Goal: Transaction & Acquisition: Book appointment/travel/reservation

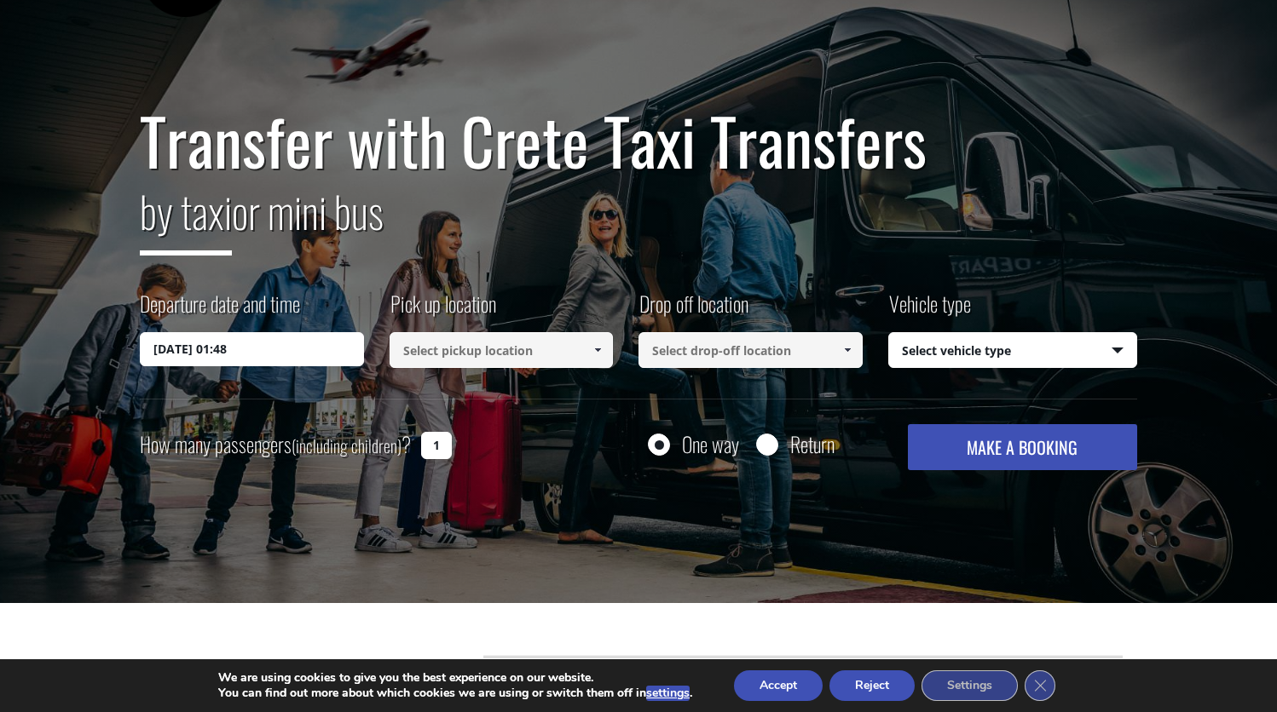
scroll to position [89, 0]
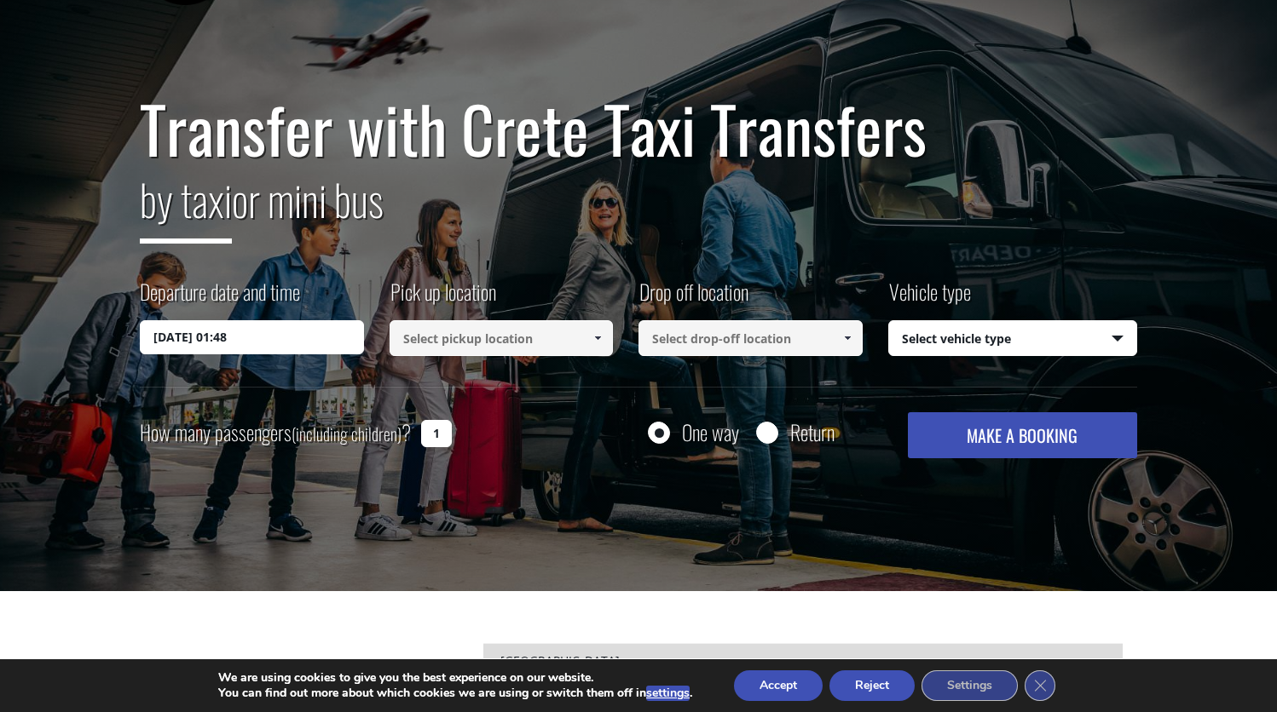
click at [280, 348] on input "[DATE] 01:48" at bounding box center [252, 337] width 224 height 34
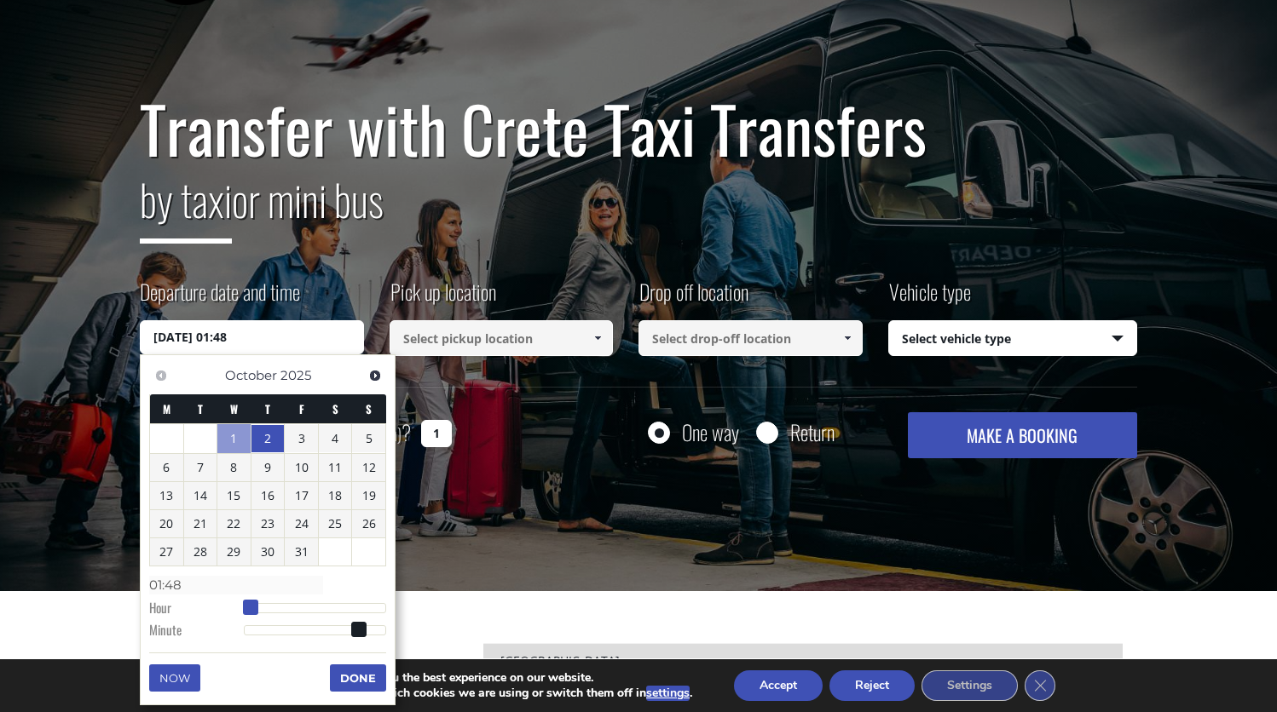
click at [245, 603] on span at bounding box center [250, 607] width 15 height 15
type input "[DATE] 02:48"
type input "02:48"
type input "[DATE] 03:48"
type input "03:48"
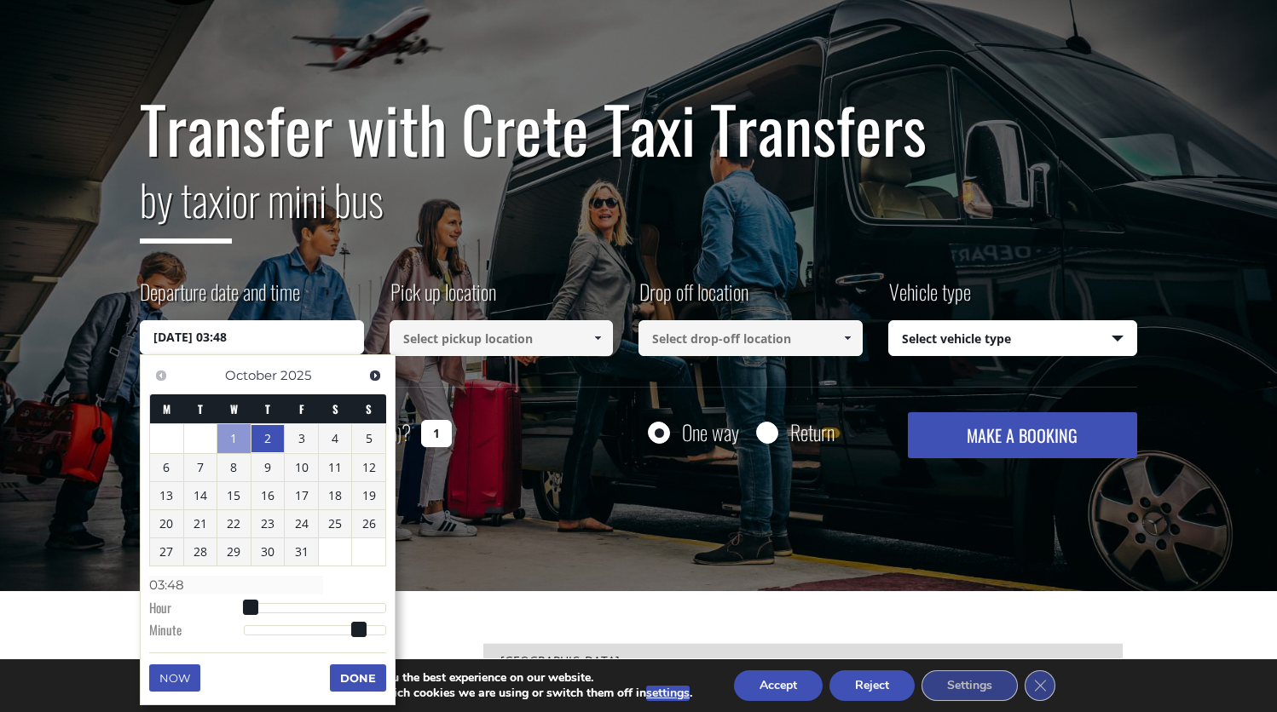
type input "[DATE] 04:48"
type input "04:48"
type input "[DATE] 05:48"
type input "05:48"
type input "[DATE] 06:48"
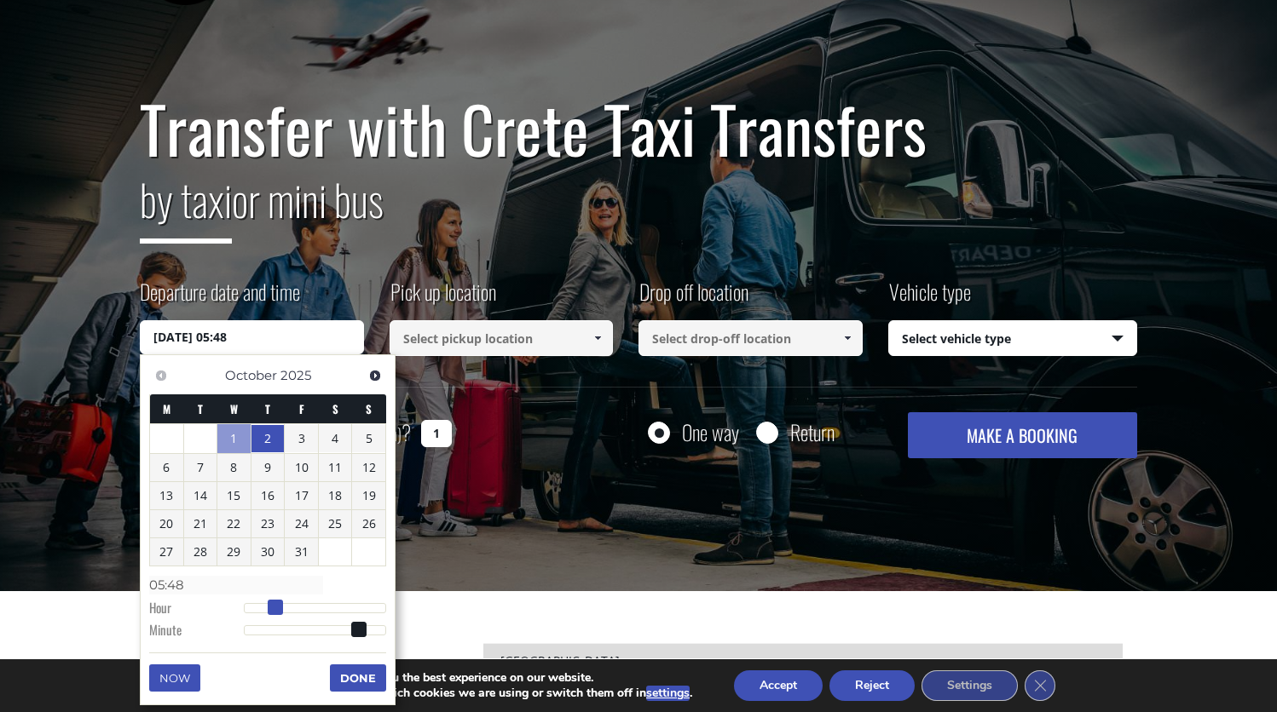
type input "06:48"
type input "[DATE] 07:48"
type input "07:48"
type input "[DATE] 08:48"
type input "08:48"
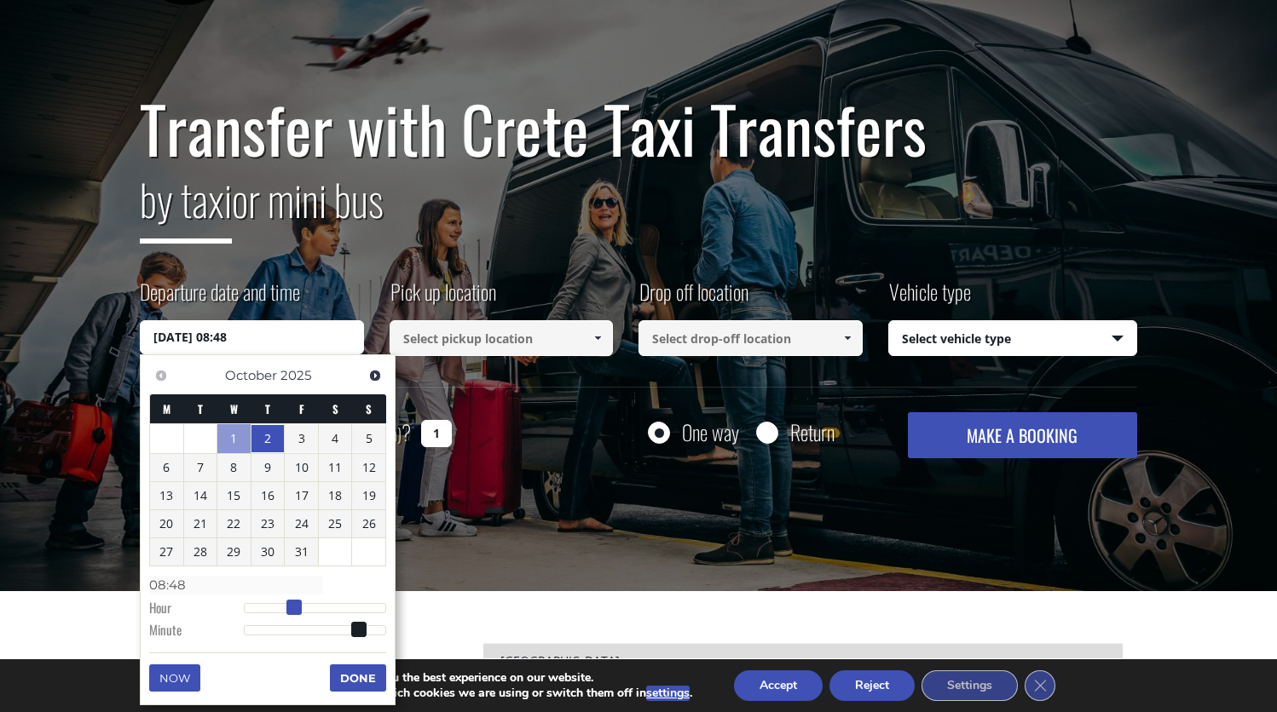
drag, startPoint x: 250, startPoint y: 603, endPoint x: 290, endPoint y: 603, distance: 40.1
click at [290, 603] on span at bounding box center [293, 607] width 15 height 15
type input "[DATE] 08:47"
type input "08:47"
type input "[DATE] 08:48"
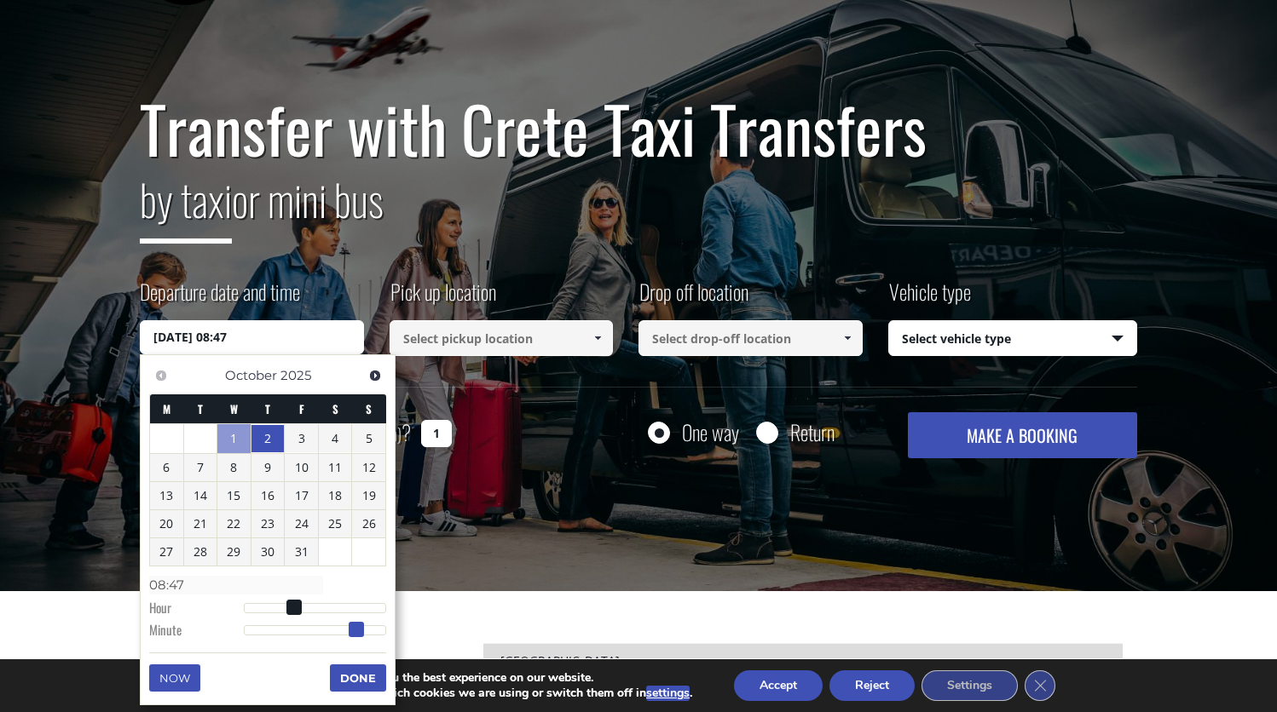
type input "08:48"
type input "[DATE] 08:49"
type input "08:49"
type input "[DATE] 08:50"
type input "08:50"
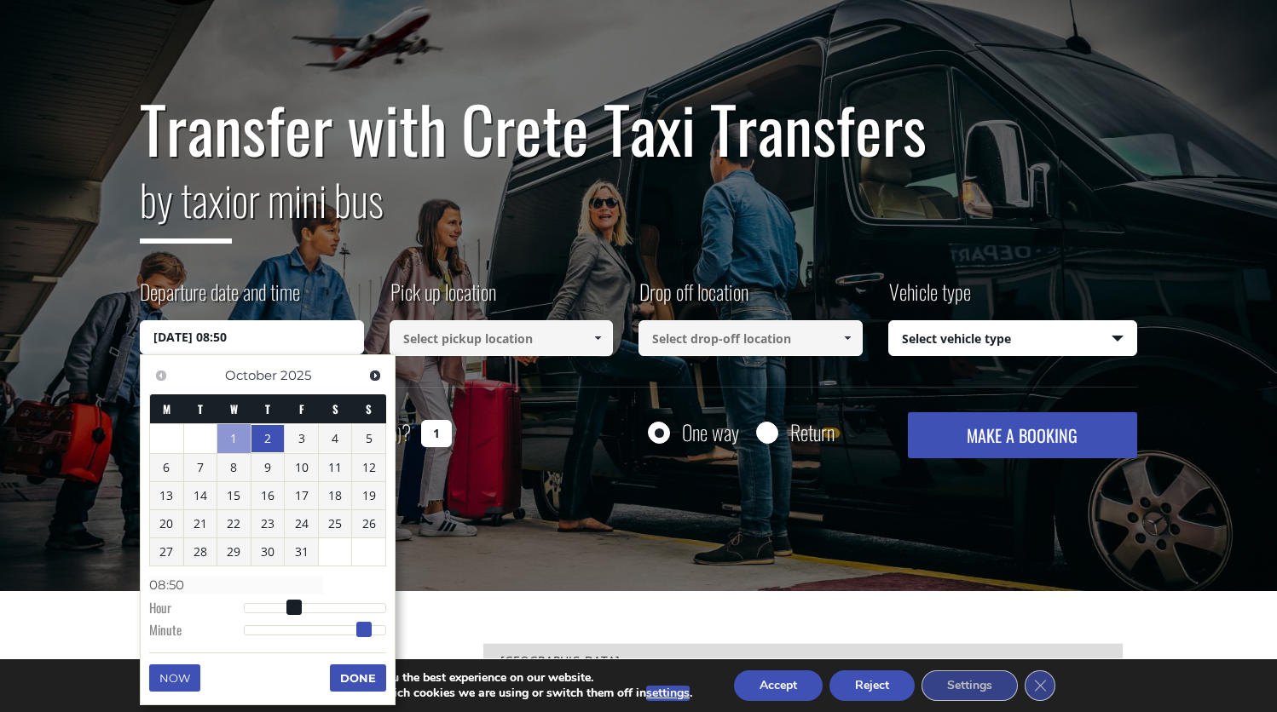
click at [358, 624] on span at bounding box center [363, 629] width 15 height 15
click at [354, 673] on button "Done" at bounding box center [358, 678] width 56 height 27
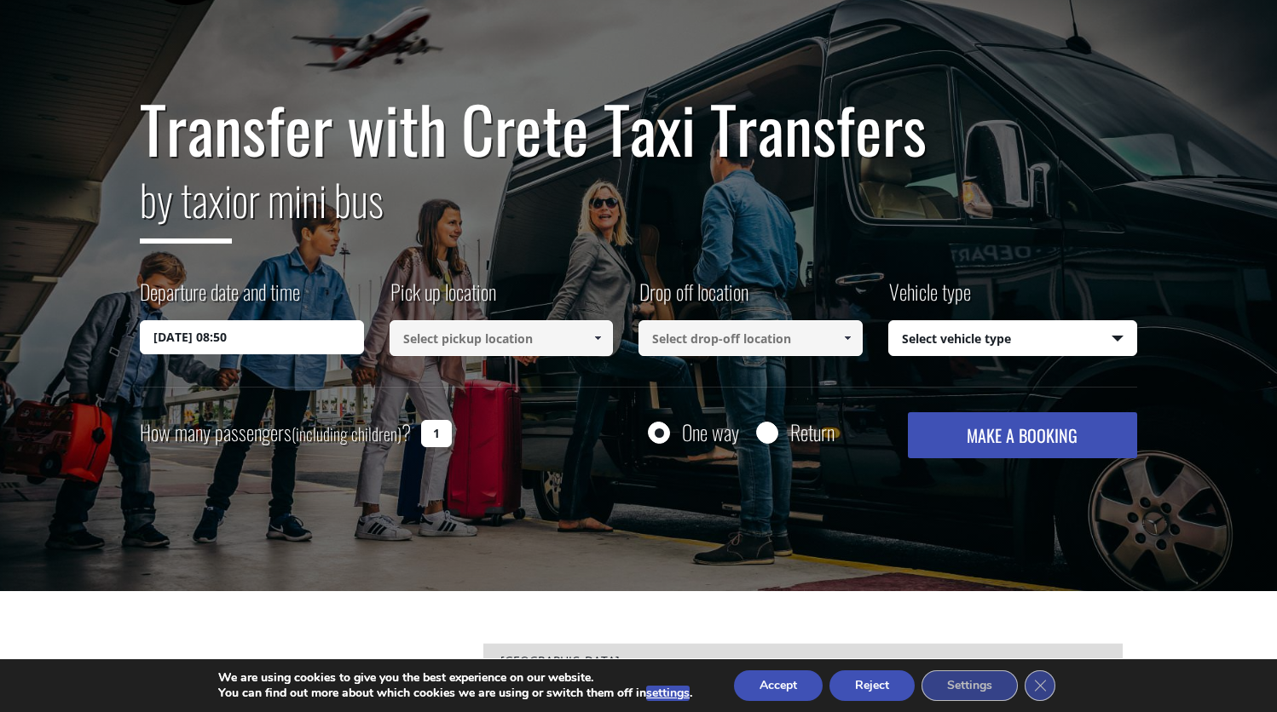
click at [497, 345] on input at bounding box center [501, 338] width 224 height 36
click at [597, 332] on span at bounding box center [598, 338] width 14 height 14
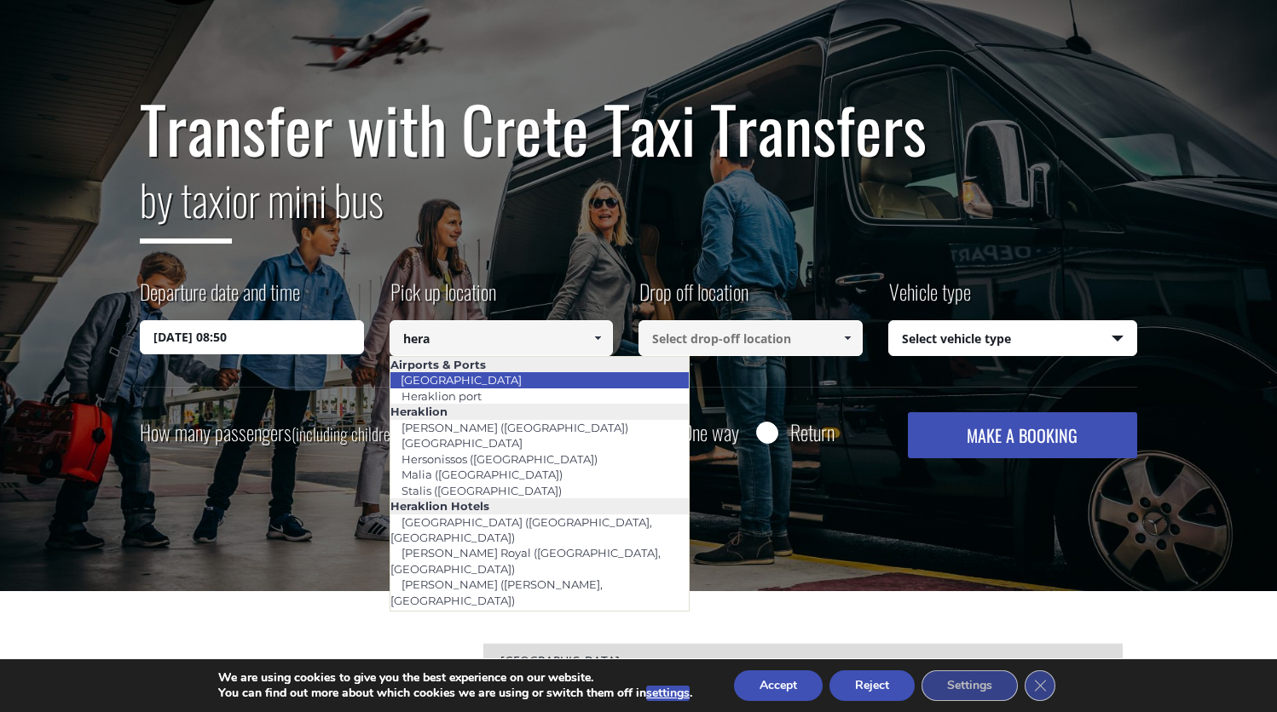
click at [517, 383] on li "[GEOGRAPHIC_DATA]" at bounding box center [539, 379] width 299 height 15
type input "[GEOGRAPHIC_DATA]"
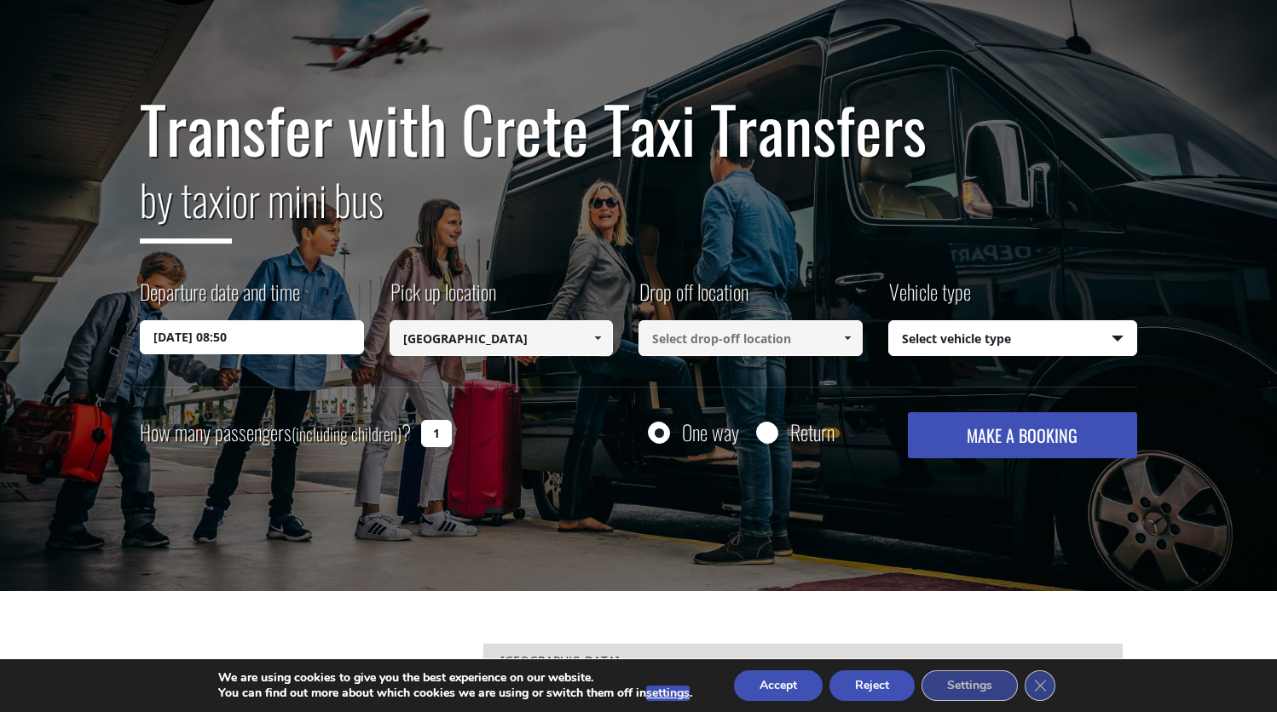
click at [706, 345] on input at bounding box center [750, 338] width 224 height 36
click at [850, 338] on span at bounding box center [847, 338] width 14 height 14
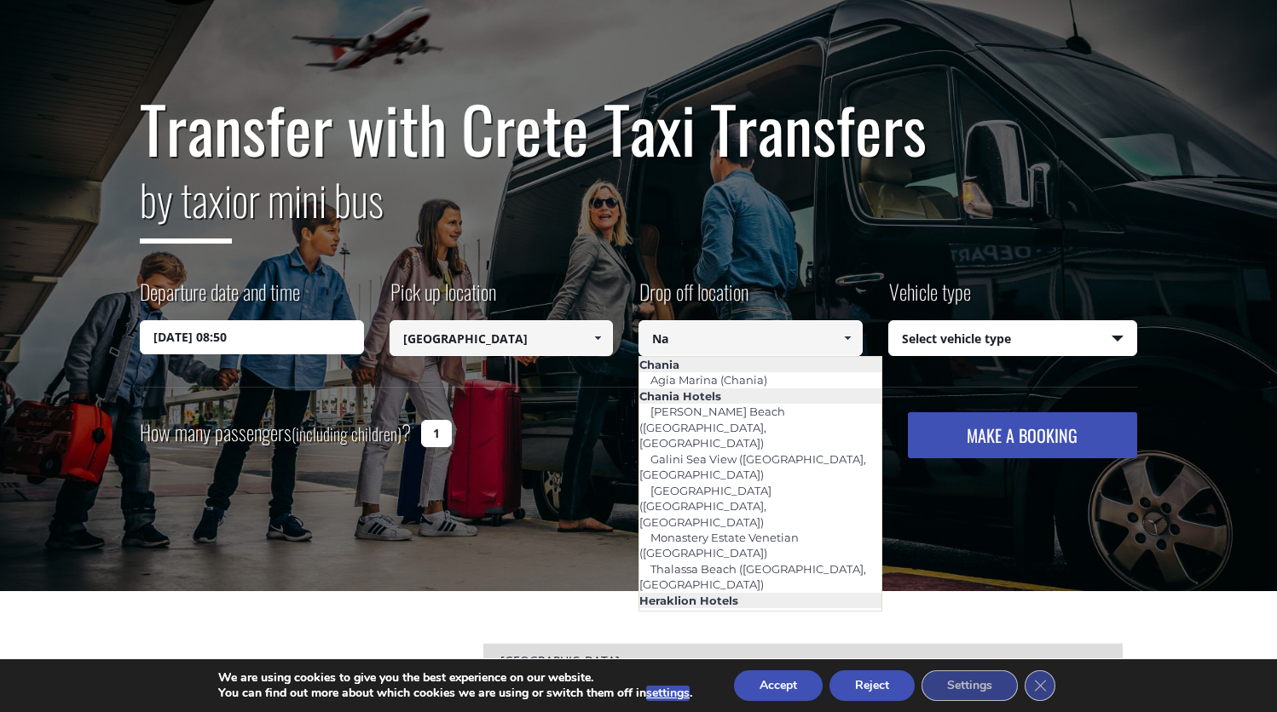
type input "N"
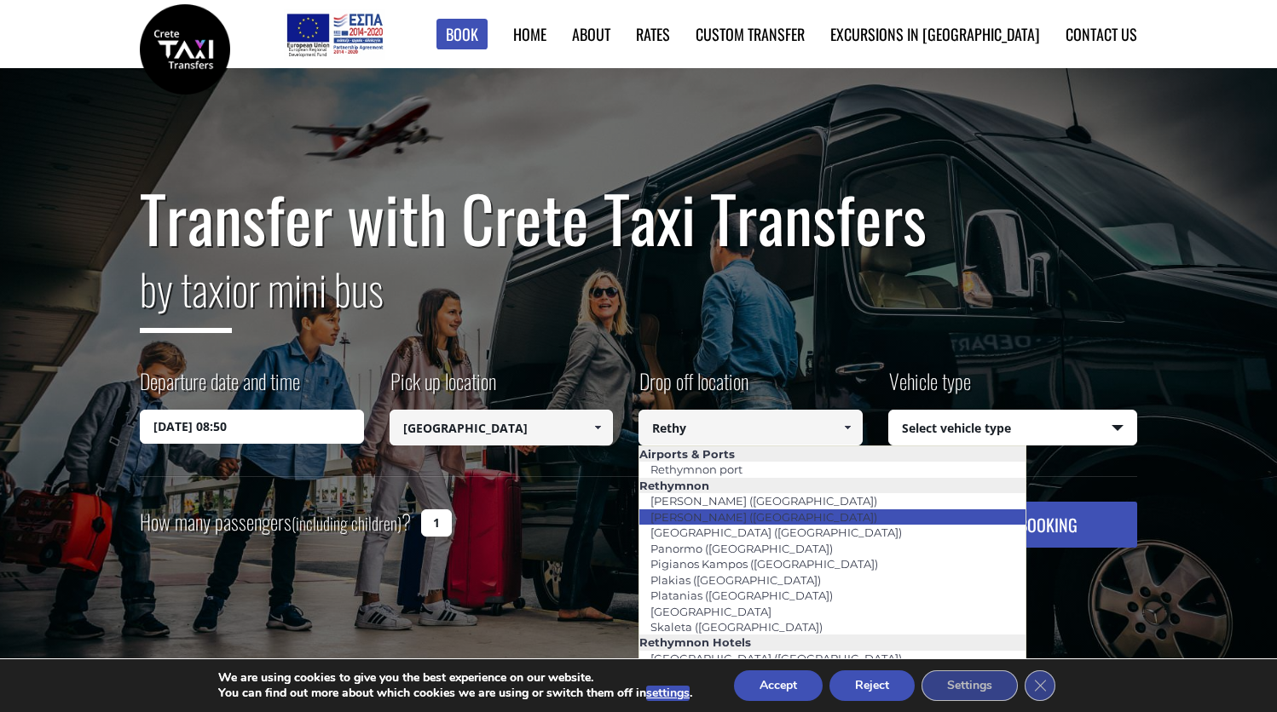
scroll to position [0, 0]
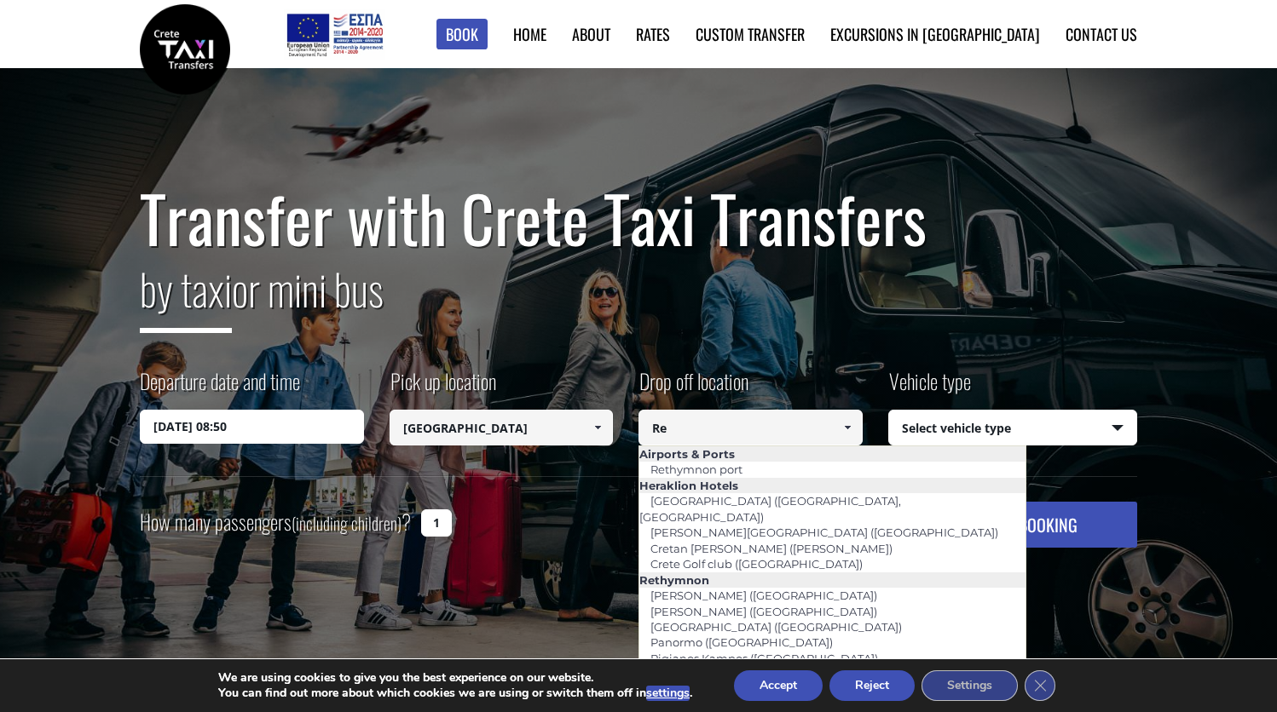
type input "R"
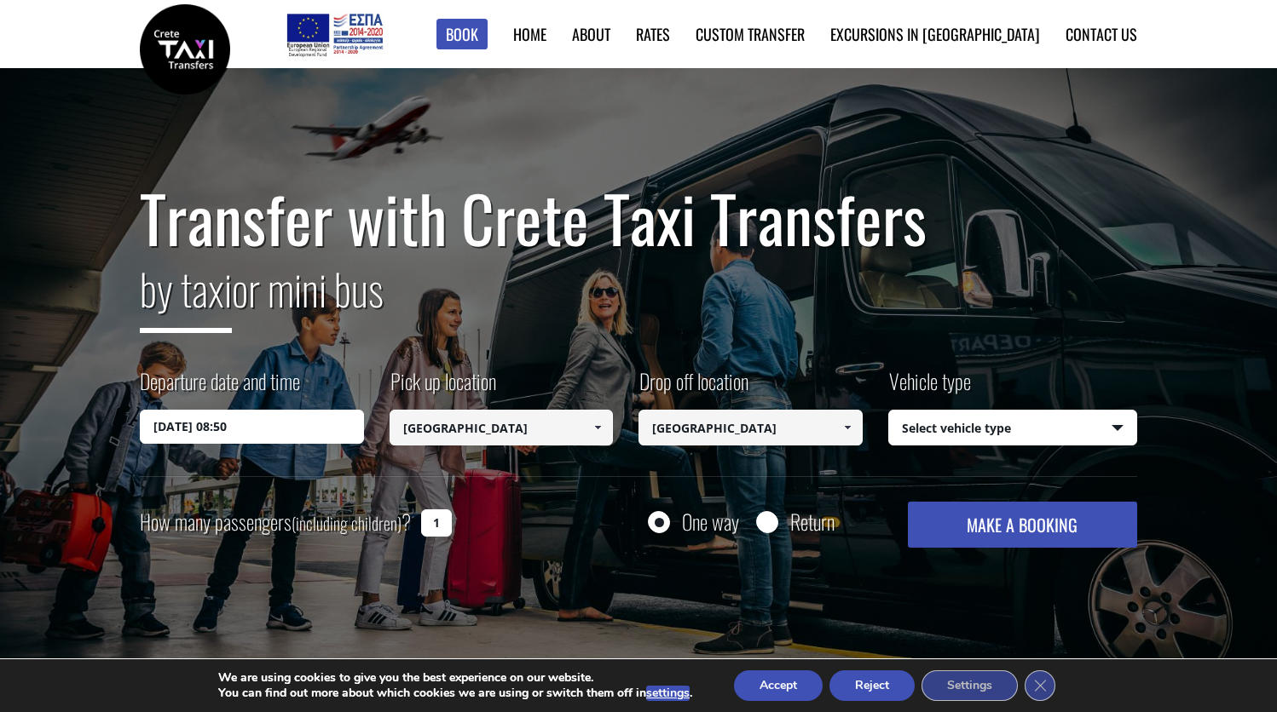
type input "[GEOGRAPHIC_DATA]"
click at [1022, 525] on button "MAKE A BOOKING" at bounding box center [1022, 525] width 229 height 46
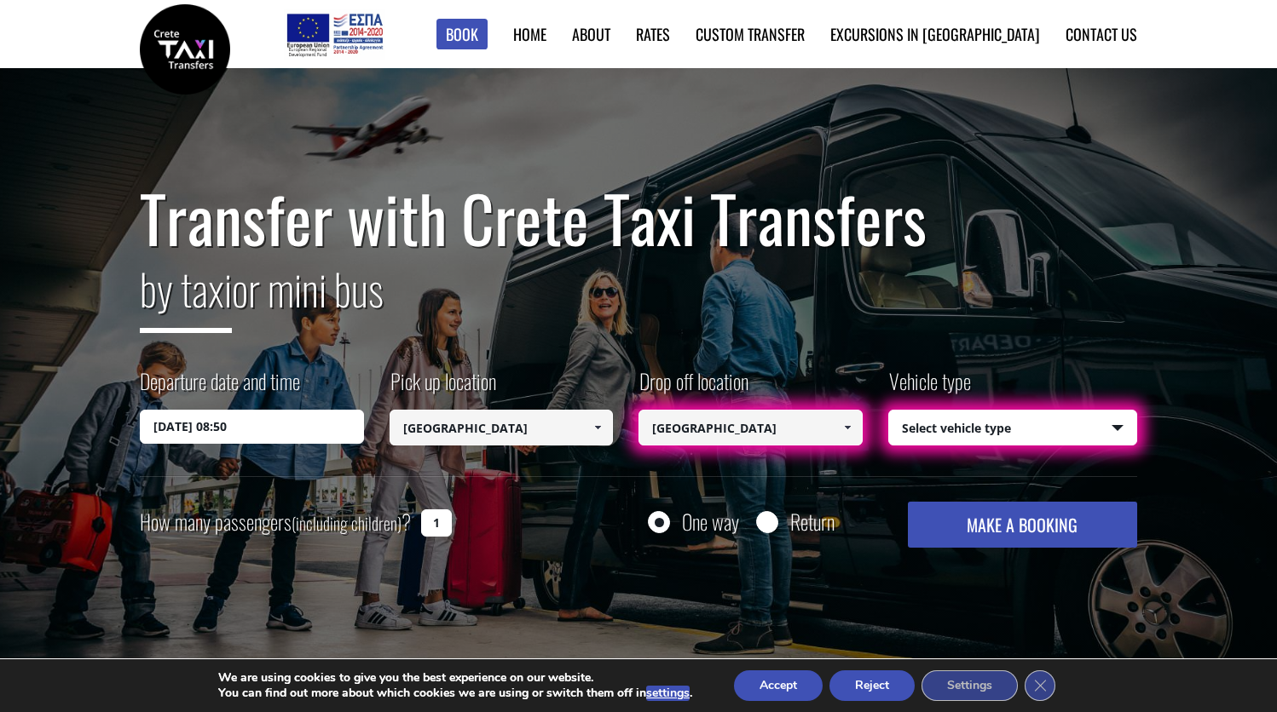
drag, startPoint x: 770, startPoint y: 433, endPoint x: 603, endPoint y: 434, distance: 167.0
click at [603, 434] on div "Departure date and time [DATE] 08:50 Pick up location Select pickup location Se…" at bounding box center [638, 421] width 997 height 110
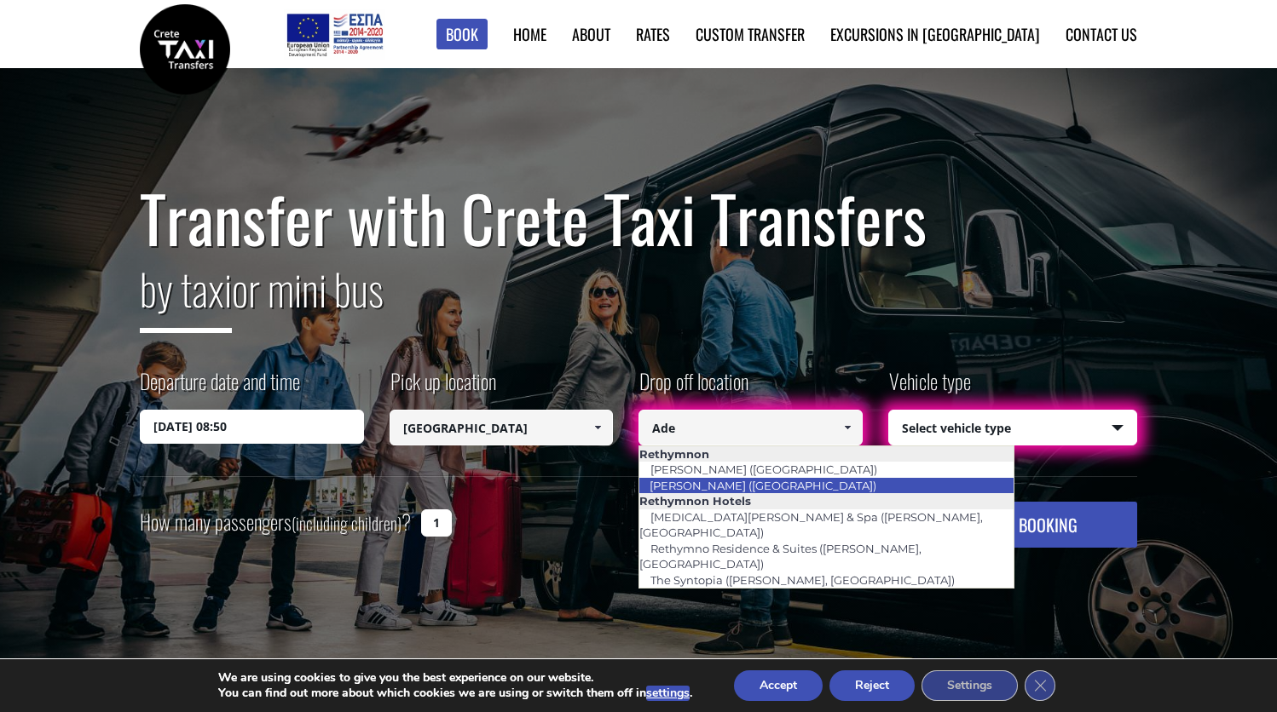
click at [754, 487] on link "[PERSON_NAME] ([GEOGRAPHIC_DATA])" at bounding box center [762, 486] width 249 height 24
type input "[PERSON_NAME] ([GEOGRAPHIC_DATA])"
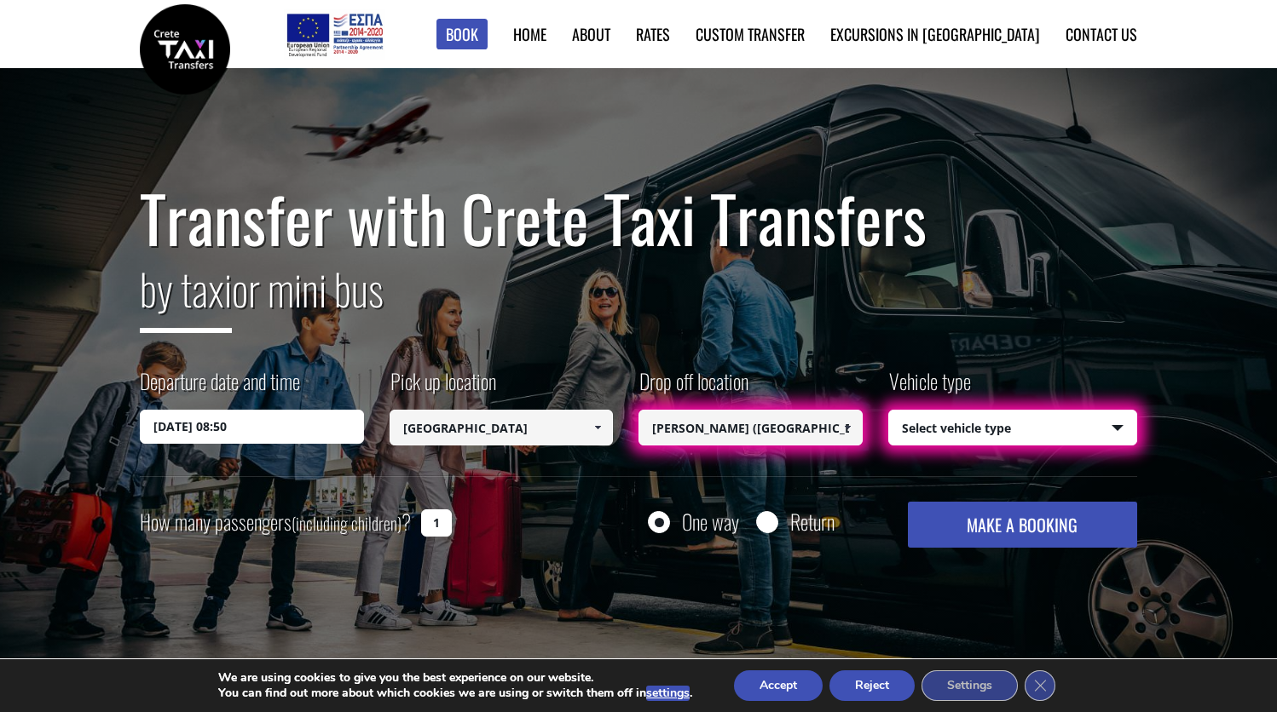
click at [988, 523] on button "MAKE A BOOKING" at bounding box center [1022, 525] width 229 height 46
select select "540"
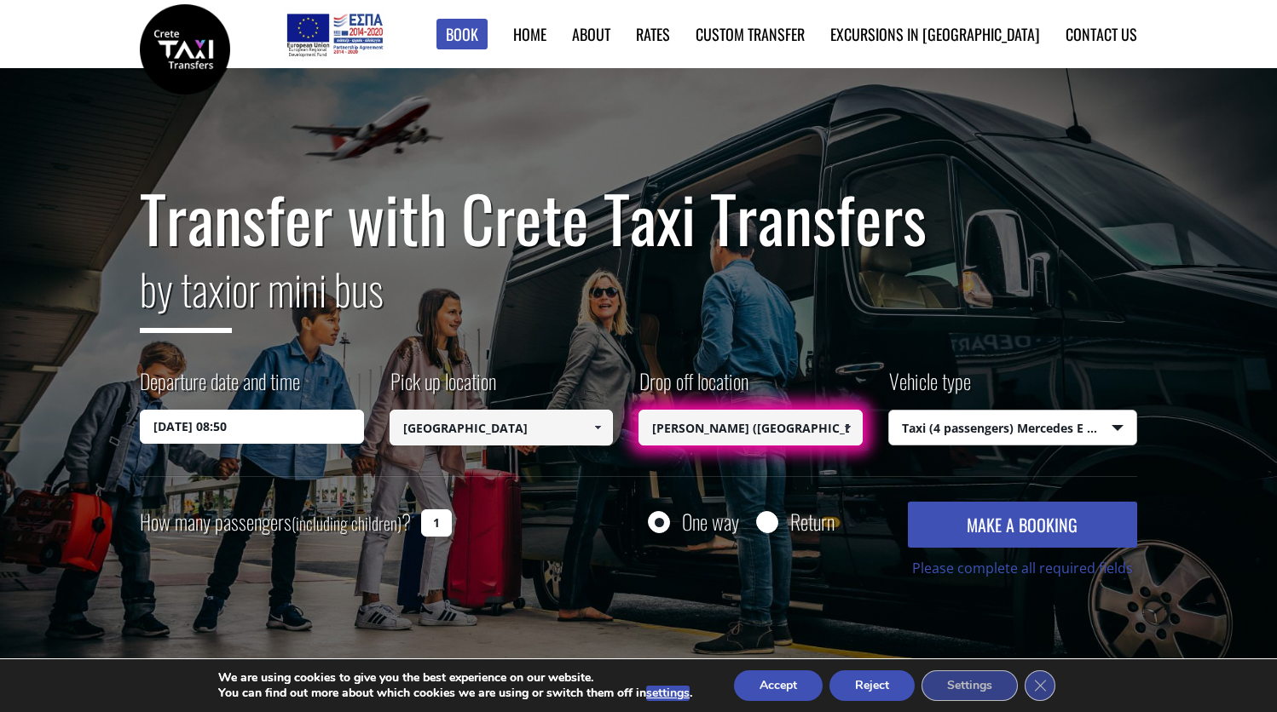
click at [1021, 528] on button "MAKE A BOOKING" at bounding box center [1022, 525] width 229 height 46
